Goal: Find specific page/section: Find specific page/section

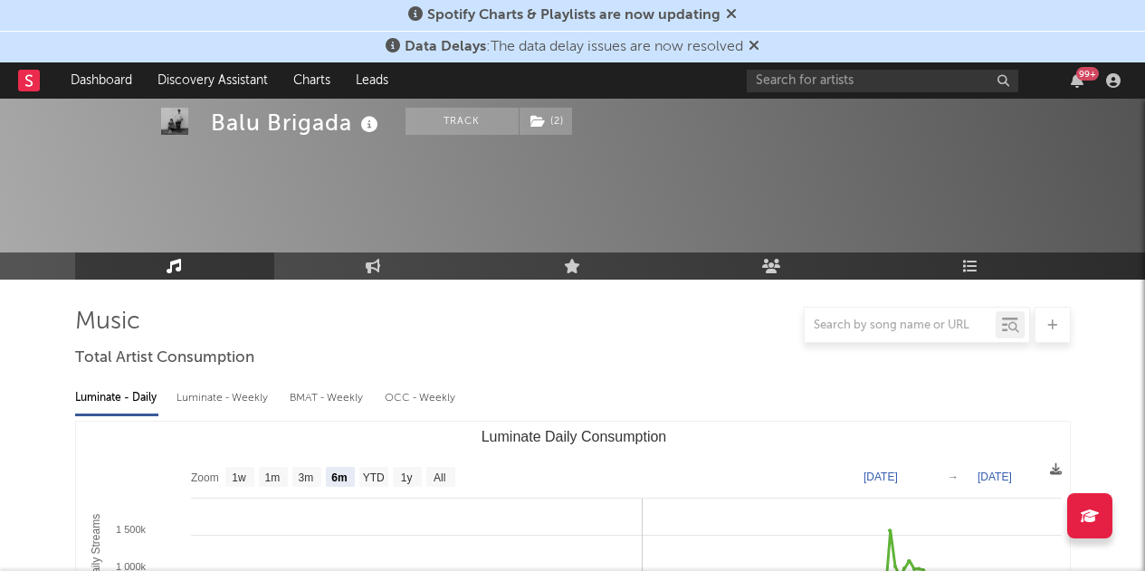
select select "6m"
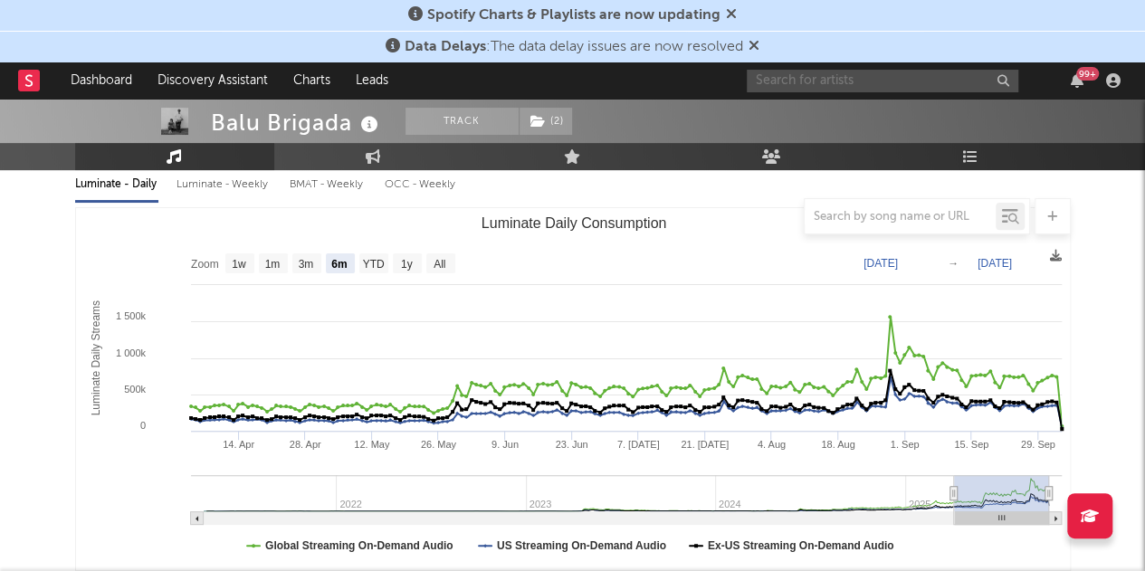
click at [782, 82] on input "text" at bounding box center [882, 81] width 271 height 23
type input "[PERSON_NAME]"
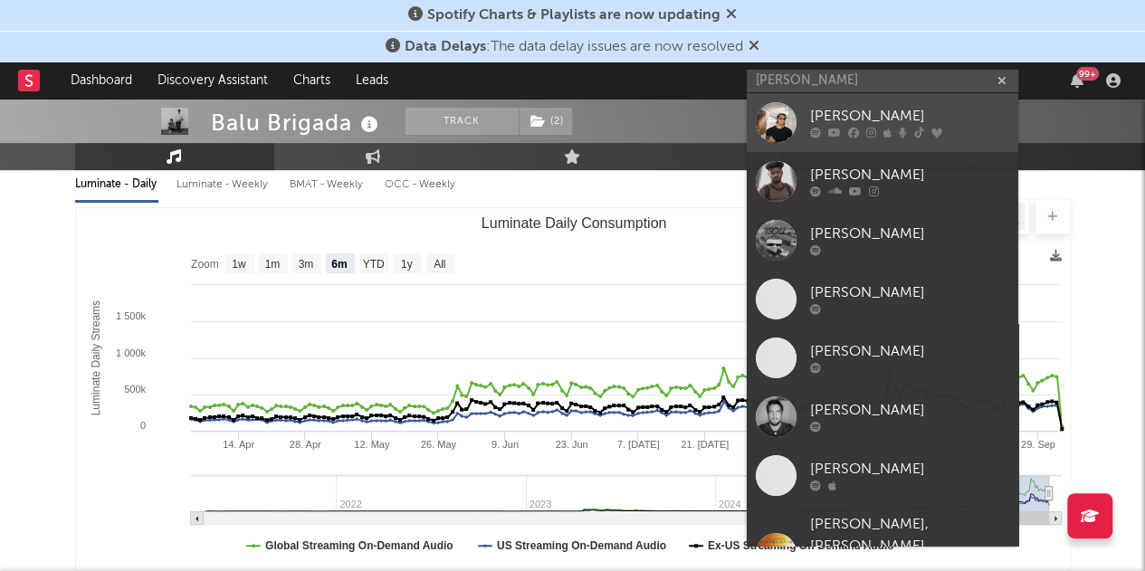
click at [850, 123] on div "[PERSON_NAME]" at bounding box center [909, 117] width 199 height 22
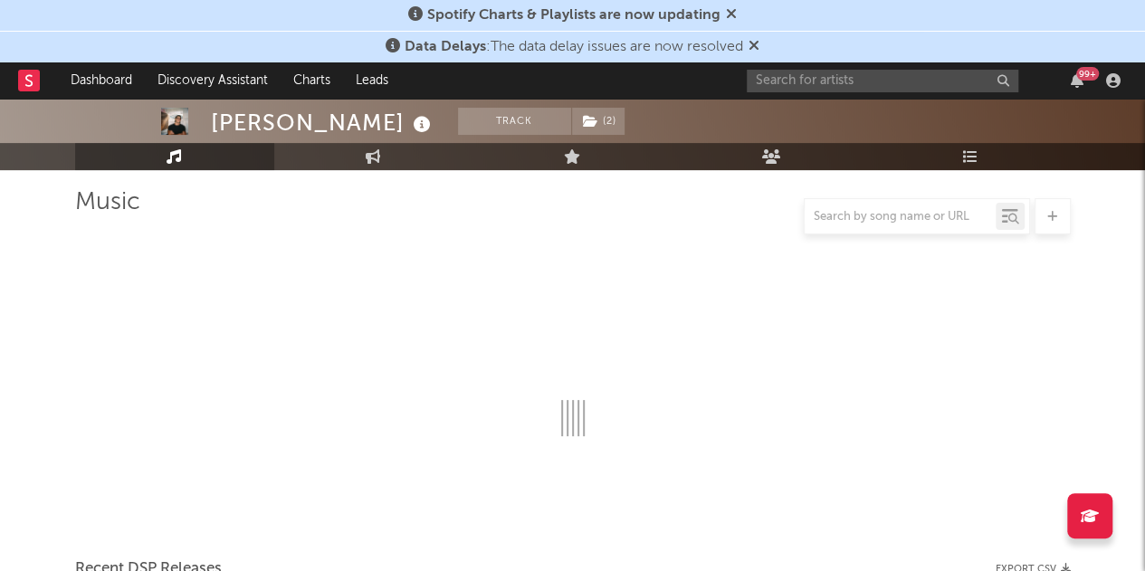
scroll to position [214, 0]
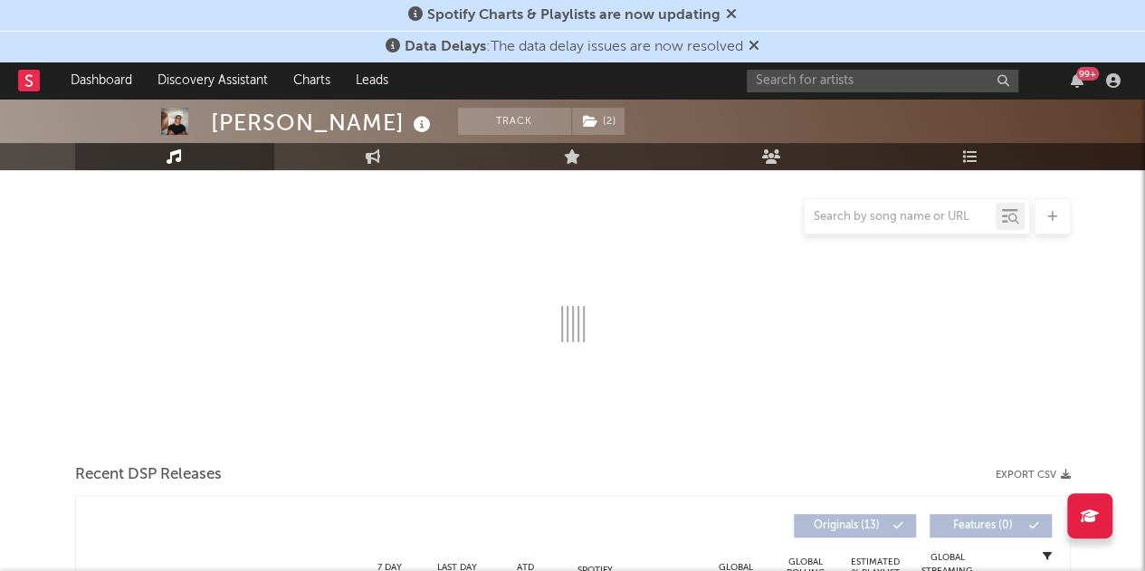
select select "6m"
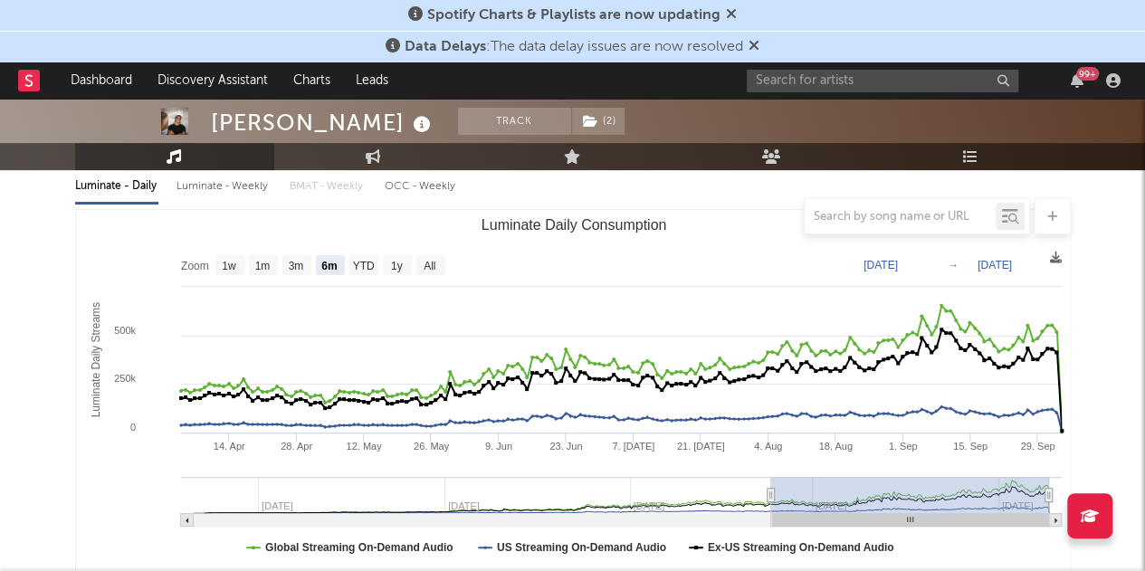
scroll to position [119, 0]
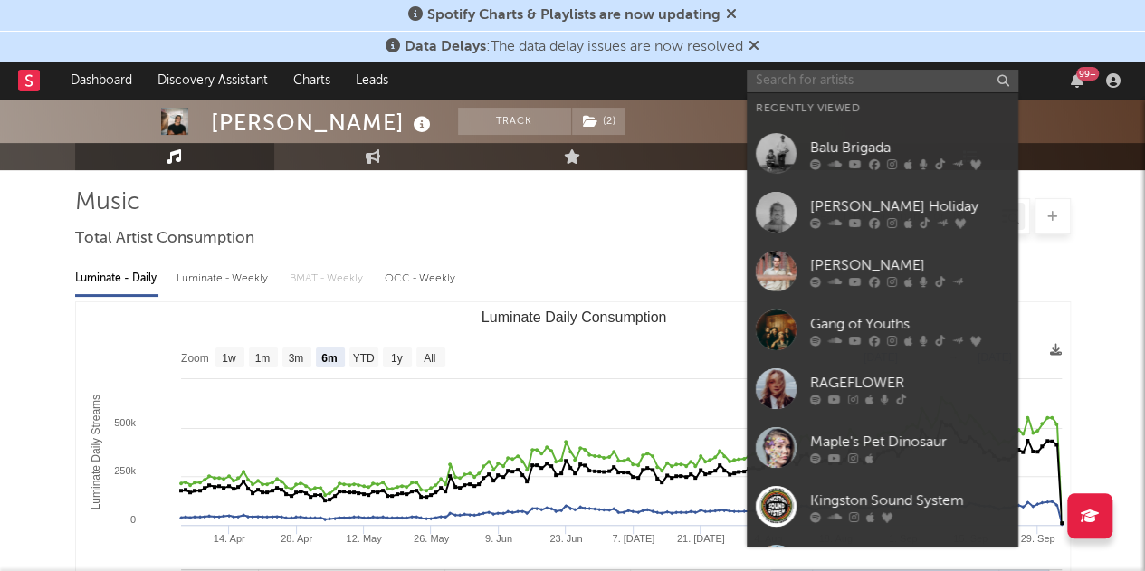
click at [772, 90] on input "text" at bounding box center [882, 81] width 271 height 23
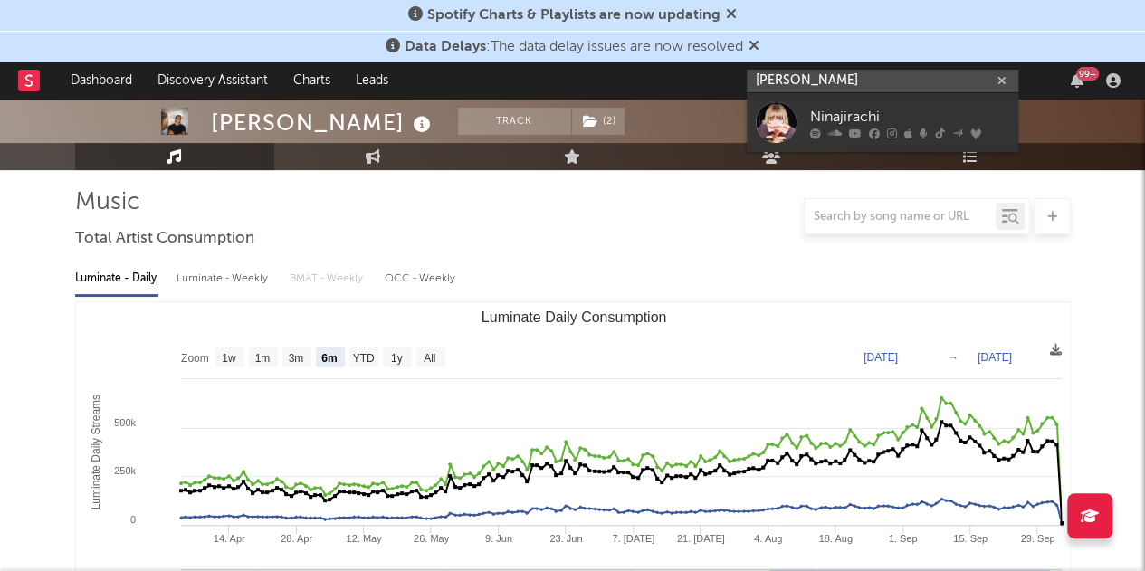
type input "[PERSON_NAME]"
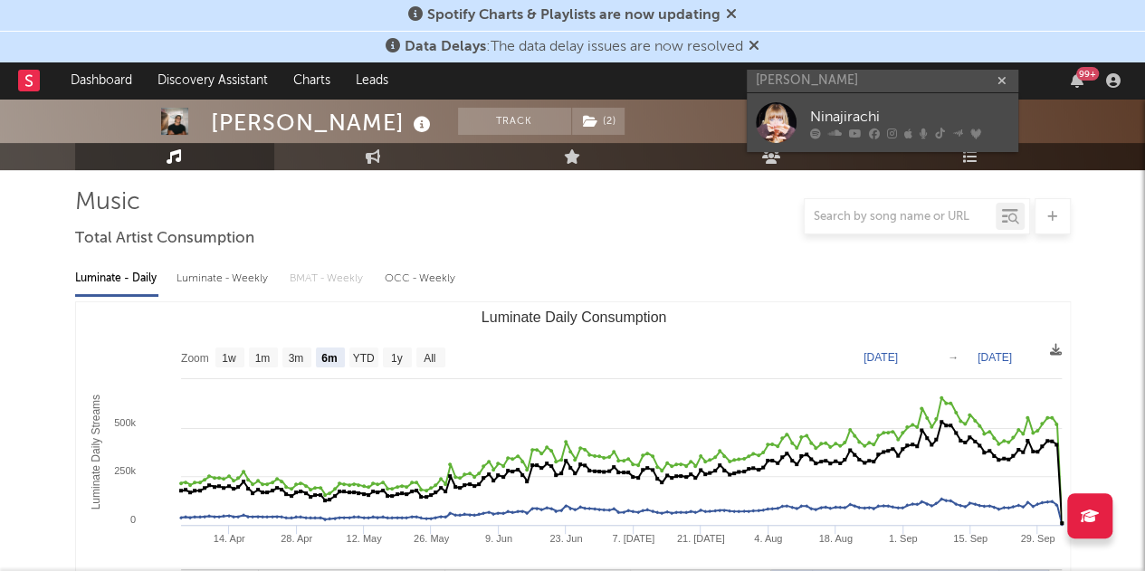
click at [814, 123] on div "Ninajirachi" at bounding box center [909, 117] width 199 height 22
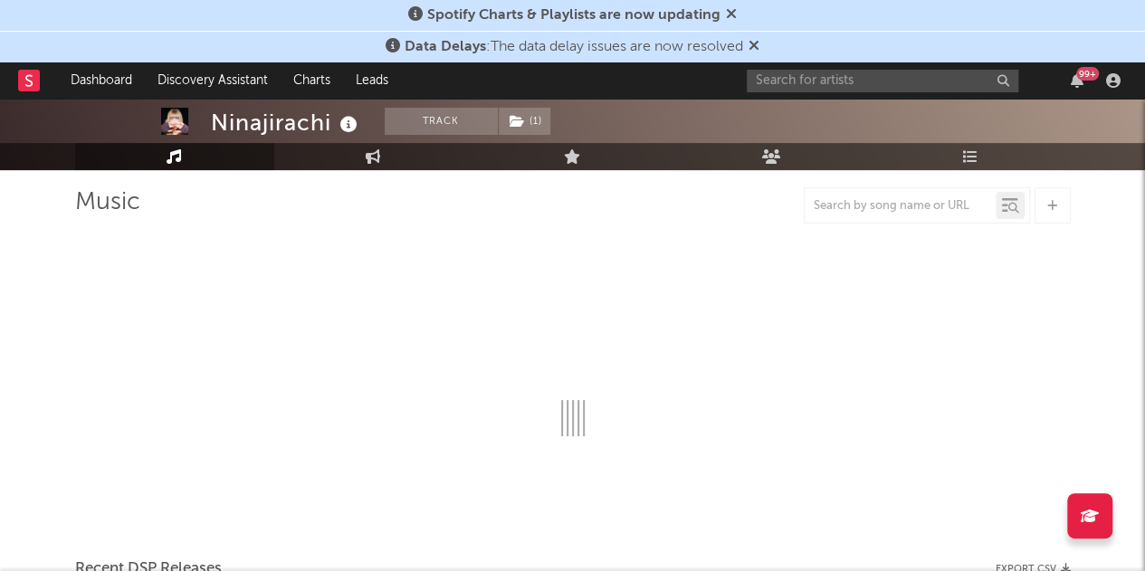
select select "6m"
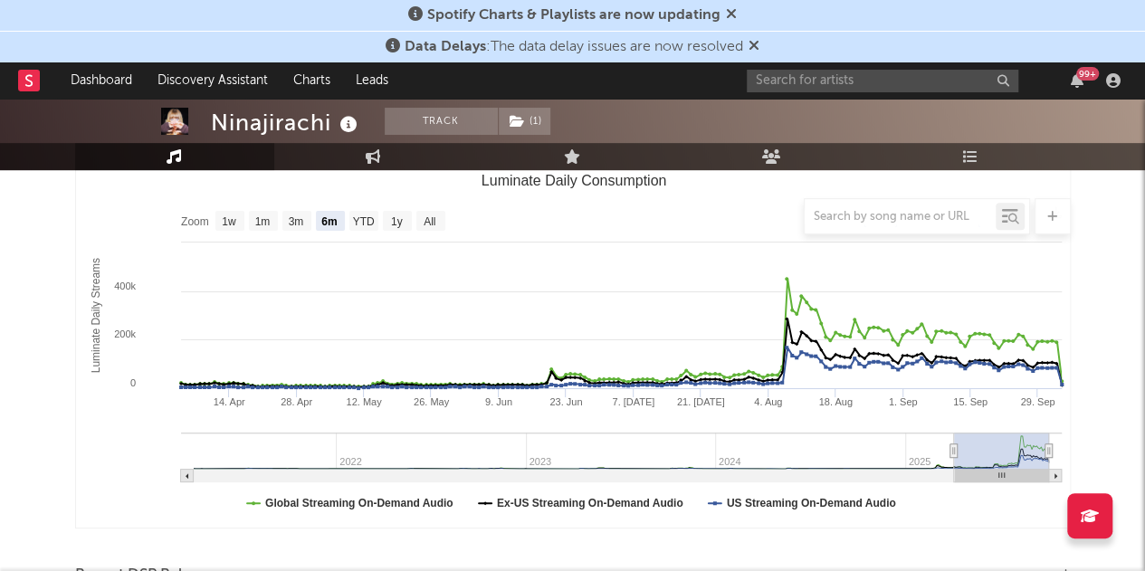
scroll to position [214, 0]
